Goal: Entertainment & Leisure: Consume media (video, audio)

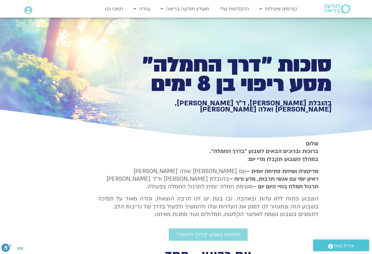
type input "1377.76"
type input "3320.68"
type input "851.4"
type input "1377.76"
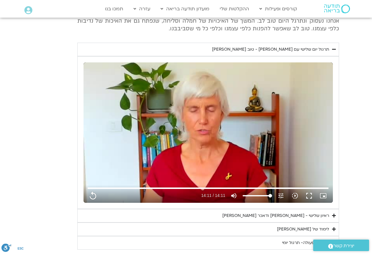
type input "3320.68"
type input "851.4"
type input "1377.76"
type input "3320.68"
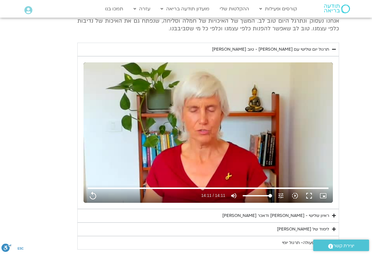
type input "851.4"
type input "1377.76"
type input "3320.68"
type input "851.4"
type input "1377.76"
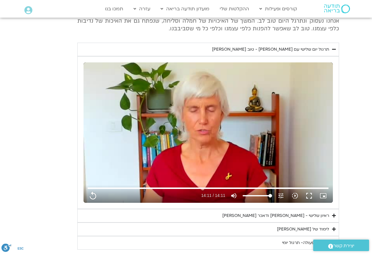
type input "3320.68"
type input "851.4"
type input "1377.76"
type input "3320.68"
type input "851.4"
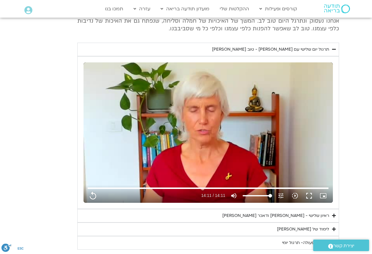
type input "1377.76"
type input "3320.68"
type input "851.4"
type input "1377.76"
type input "3320.68"
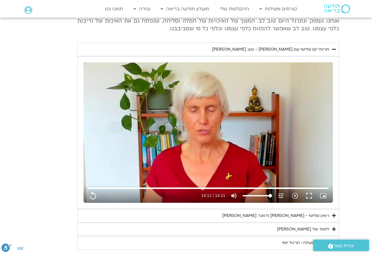
type input "851.4"
type input "1377.76"
type input "3320.68"
type input "851.4"
type input "1377.76"
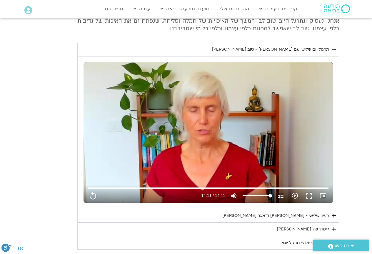
type input "3320.68"
type input "851.4"
type input "1377.76"
type input "3320.68"
type input "851.4"
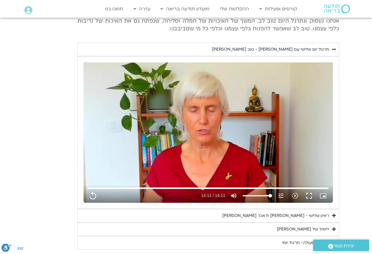
type input "1377.76"
type input "3320.68"
type input "851.4"
type input "1377.76"
type input "3320.68"
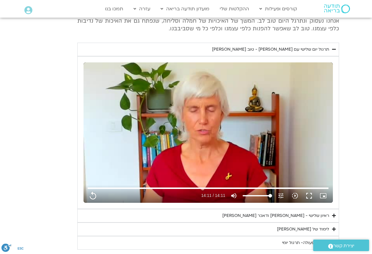
type input "851.4"
type input "1377.76"
type input "3320.68"
type input "851.4"
type input "1377.76"
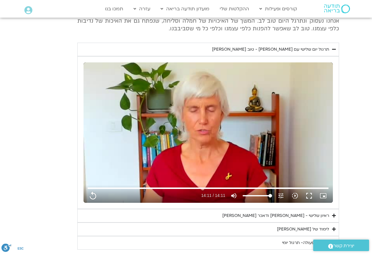
type input "3320.68"
type input "851.4"
type input "1377.76"
type input "3320.68"
type input "851.4"
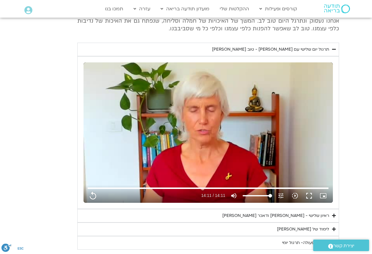
type input "1377.76"
type input "3320.68"
type input "851.4"
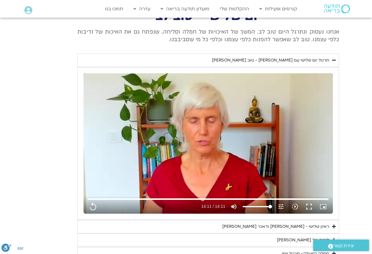
type input "1377.76"
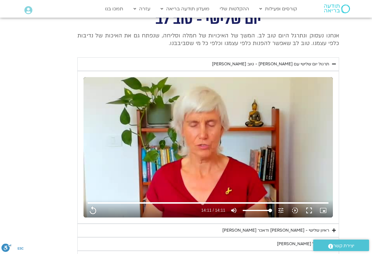
type input "3320.68"
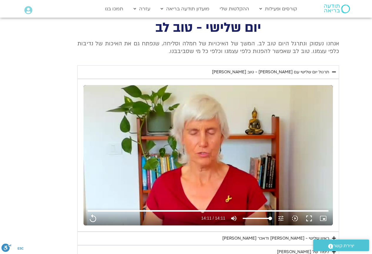
type input "851.4"
type input "1377.76"
type input "851.4"
type input "3320.68"
type input "851.4"
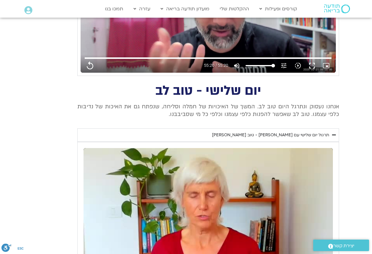
type input "1377.76"
type input "3320.68"
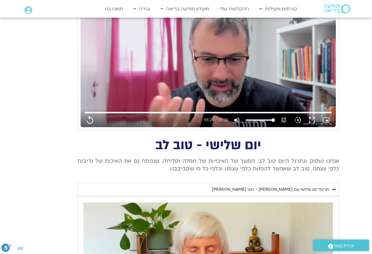
type input "851.4"
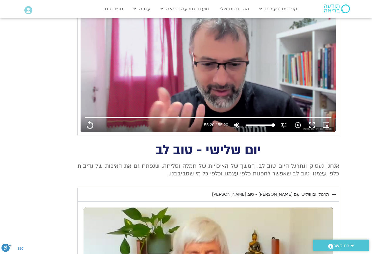
type input "1377.76"
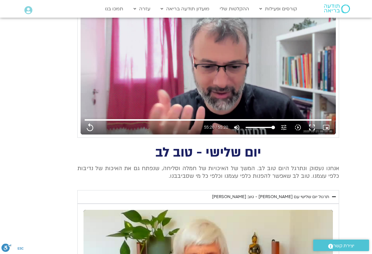
type input "3320.68"
type input "851.4"
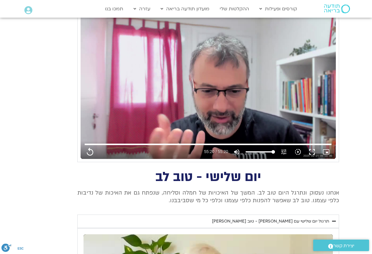
type input "1377.76"
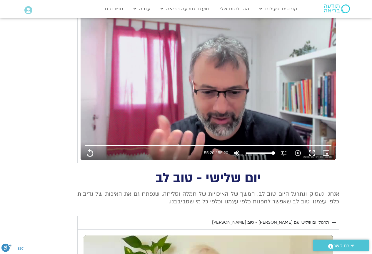
type input "851.4"
type input "3320.68"
type input "851.4"
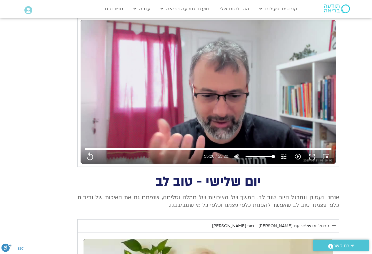
type input "1377.76"
type input "3320.68"
type input "851.4"
type input "1377.76"
type input "3320.68"
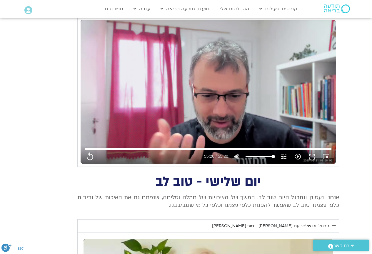
type input "851.4"
type input "1377.76"
type input "3320.68"
type input "851.4"
type input "1377.76"
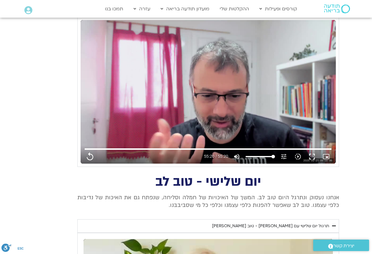
type input "3320.68"
type input "851.4"
type input "1377.76"
type input "3320.68"
type input "851.4"
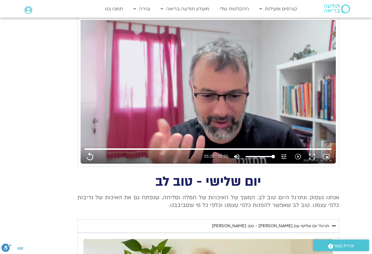
type input "1377.76"
type input "3320.68"
type input "851.4"
type input "1377.76"
type input "3320.68"
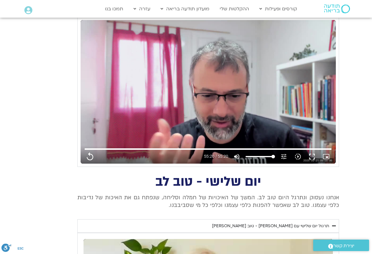
type input "851.4"
type input "1377.76"
type input "3320.68"
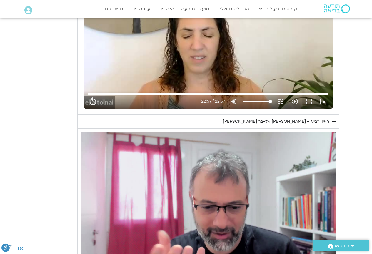
type input "851.4"
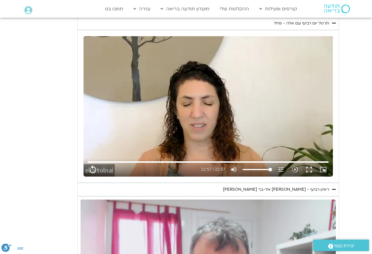
type input "1377.76"
type input "3320.68"
type input "851.4"
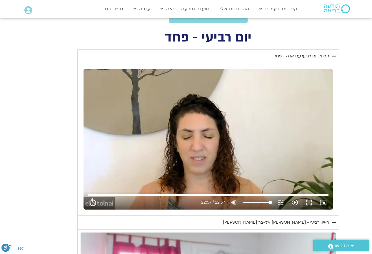
type input "1377.76"
type input "3320.68"
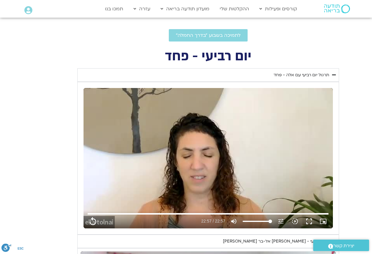
type input "851.4"
type input "1377.76"
type input "3320.68"
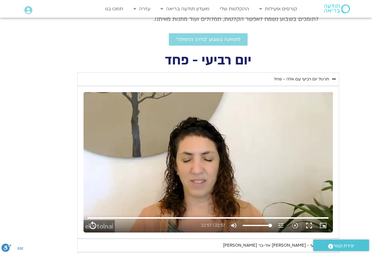
type input "851.4"
type input "1377.76"
type input "3320.68"
type input "851.4"
type input "1377.76"
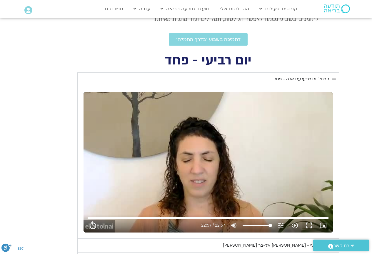
type input "3320.68"
type input "851.4"
type input "1377.76"
type input "3320.68"
type input "851.4"
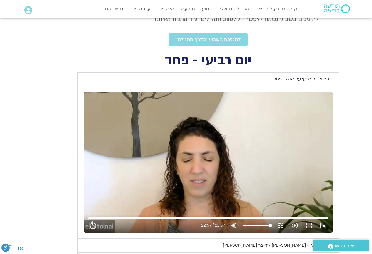
type input "1377.76"
type input "3320.68"
type input "851.4"
type input "1377.76"
type input "3320.68"
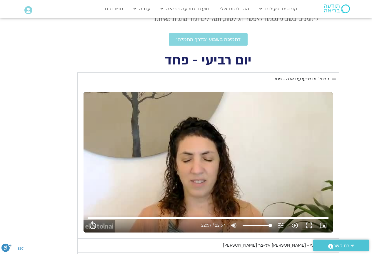
type input "851.4"
type input "1377.76"
type input "3320.68"
type input "851.4"
type input "1377.76"
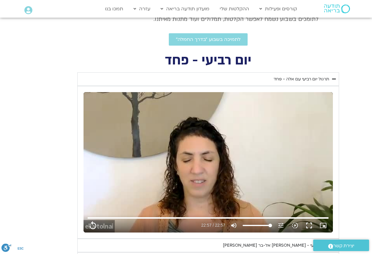
type input "3320.68"
type input "851.4"
type input "1377.76"
type input "3320.68"
type input "851.4"
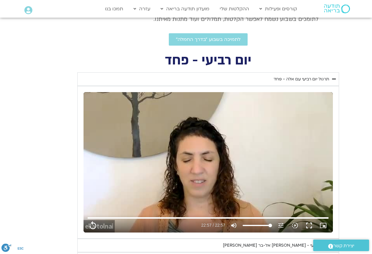
type input "1377.76"
type input "3320.68"
type input "851.4"
type input "1377.76"
type input "3320.68"
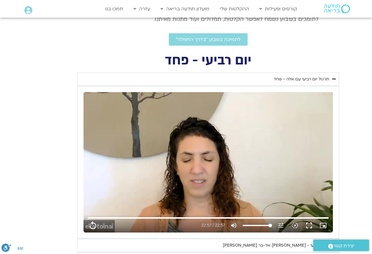
type input "851.4"
type input "1377.76"
type input "3320.68"
type input "851.4"
type input "1377.76"
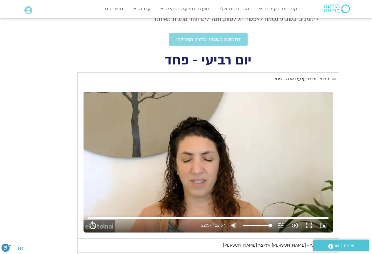
type input "3320.68"
type input "851.4"
type input "1377.76"
type input "3320.68"
type input "851.4"
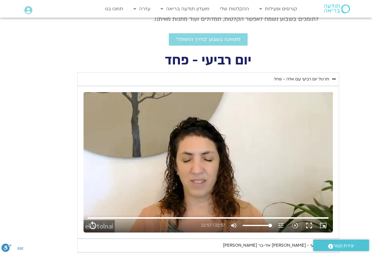
type input "1377.76"
type input "3320.68"
type input "851.4"
type input "1377.76"
type input "3320.68"
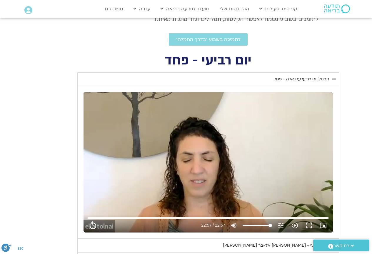
type input "851.4"
type input "1377.76"
type input "3320.68"
type input "851.4"
type input "1377.76"
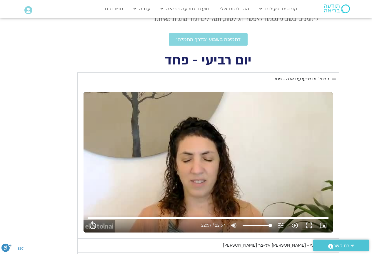
type input "3320.68"
type input "851.4"
type input "1377.76"
type input "3320.68"
type input "851.4"
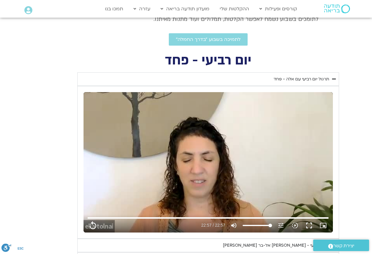
type input "1377.76"
type input "3320.68"
type input "851.4"
type input "1377.76"
type input "3320.68"
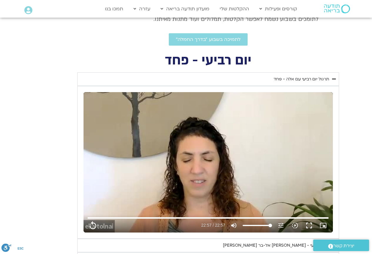
type input "851.4"
type input "1377.76"
type input "3320.68"
type input "851.4"
type input "1377.76"
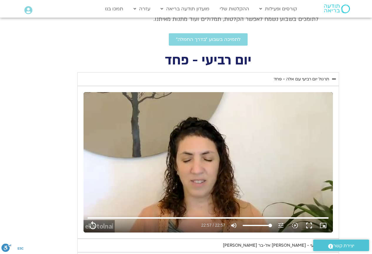
type input "3320.68"
type input "851.4"
type input "1377.76"
type input "3320.68"
type input "851.4"
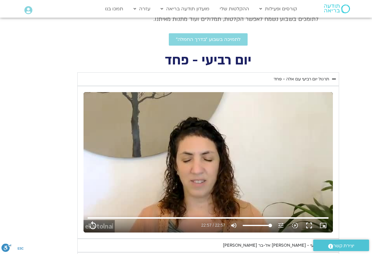
type input "1377.76"
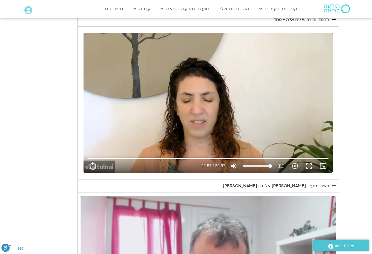
type input "3320.68"
type input "851.4"
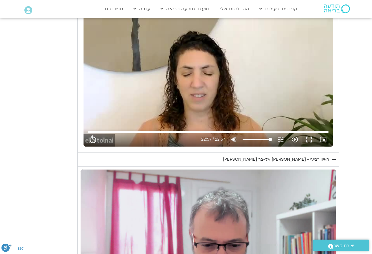
type input "1377.76"
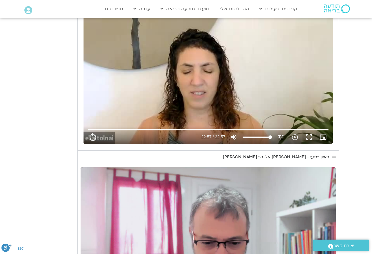
type input "3320.68"
type input "851.4"
type input "1377.76"
type input "3320.68"
type input "851.4"
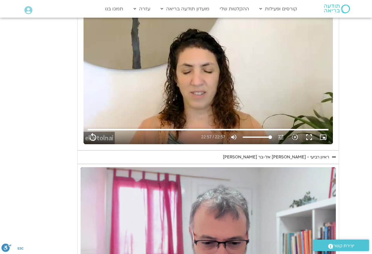
type input "1377.76"
type input "3320.68"
type input "851.4"
type input "1377.76"
type input "3320.68"
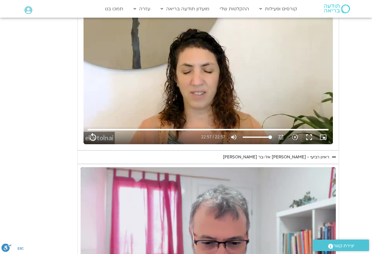
type input "851.4"
type input "1377.76"
type input "3320.68"
type input "851.4"
type input "1377.76"
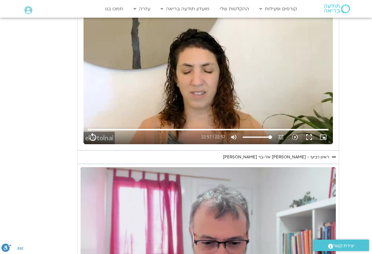
type input "3320.68"
type input "851.4"
type input "1377.76"
type input "3320.68"
type input "851.4"
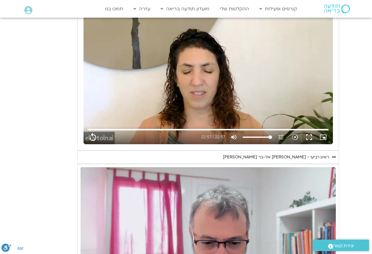
type input "1377.76"
type input "3320.68"
type input "851.4"
type input "1377.76"
type input "3320.68"
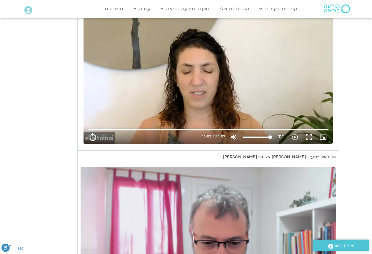
type input "851.4"
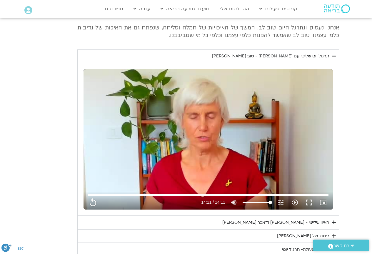
scroll to position [636, 0]
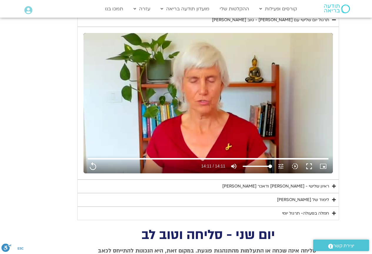
click at [313, 185] on div "ראיון שלישי - [PERSON_NAME] ודאכר [PERSON_NAME]" at bounding box center [275, 186] width 107 height 7
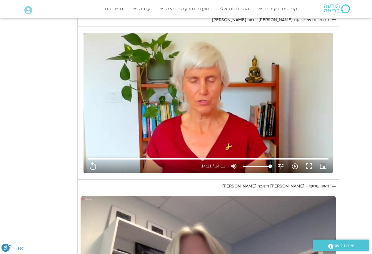
click at [307, 184] on div "ראיון שלישי - [PERSON_NAME] ודאכר [PERSON_NAME]" at bounding box center [275, 186] width 107 height 7
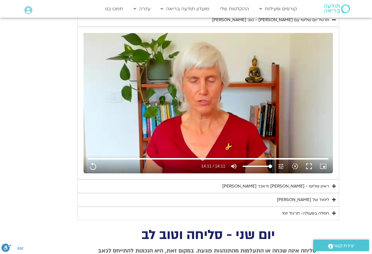
click at [297, 183] on div "ראיון שלישי - [PERSON_NAME] ודאכר [PERSON_NAME]" at bounding box center [275, 186] width 107 height 7
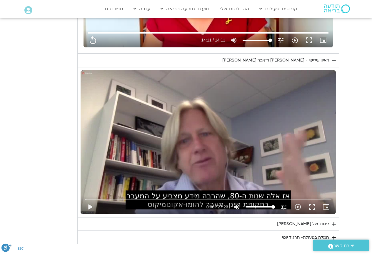
scroll to position [783, 0]
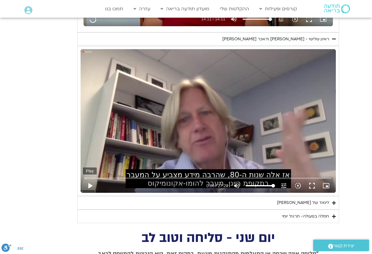
click at [89, 185] on button "play_arrow" at bounding box center [90, 186] width 14 height 14
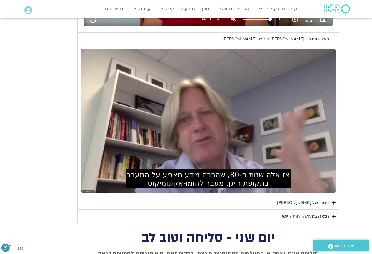
click at [54, 184] on div "יום שלישי - טוב [PERSON_NAME] אנחנו נעסוק ונתרגל היום טוב [PERSON_NAME]. המשך ש…" at bounding box center [186, 23] width 306 height 400
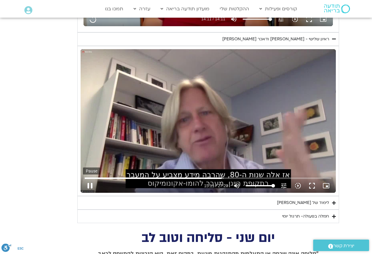
click at [88, 182] on button "pause" at bounding box center [90, 186] width 14 height 14
